Goal: Information Seeking & Learning: Learn about a topic

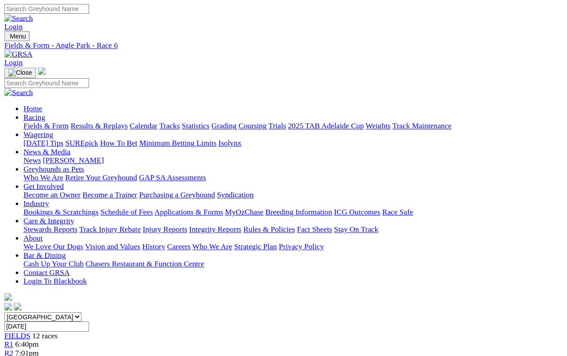
scroll to position [18, 0]
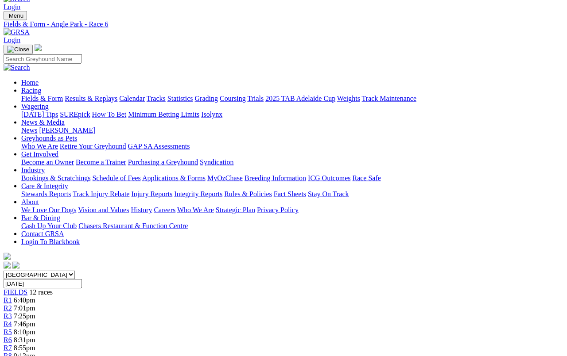
click at [94, 95] on link "Results & Replays" at bounding box center [91, 99] width 53 height 8
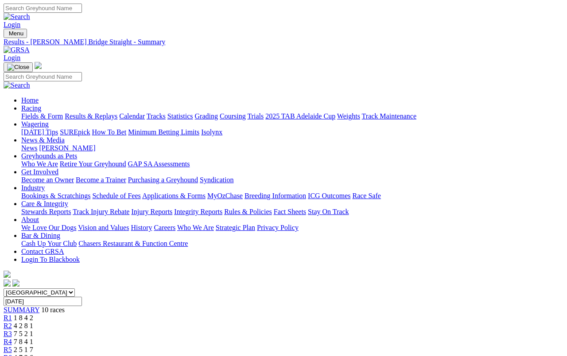
click at [36, 112] on link "Fields & Form" at bounding box center [42, 116] width 42 height 8
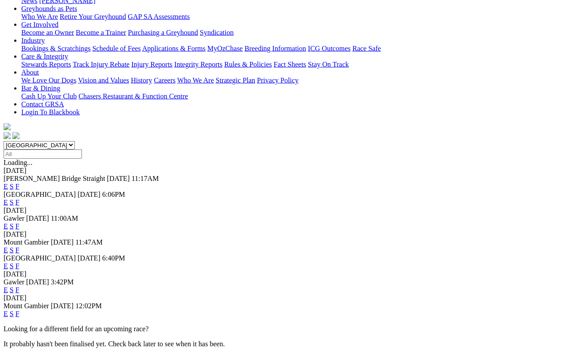
scroll to position [149, 0]
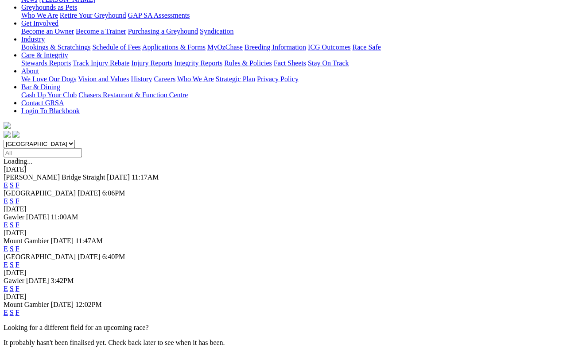
click at [19, 285] on link "F" at bounding box center [17, 289] width 4 height 8
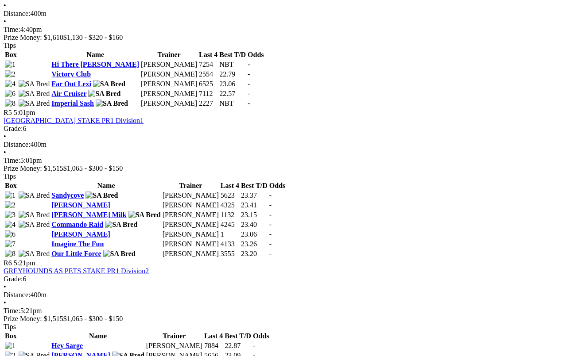
scroll to position [872, 0]
